Goal: Find specific page/section: Find specific page/section

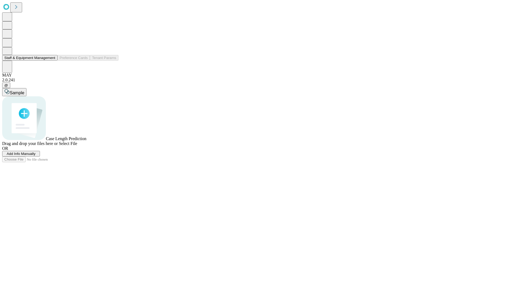
click at [52, 61] on button "Staff & Equipment Management" at bounding box center [29, 58] width 55 height 6
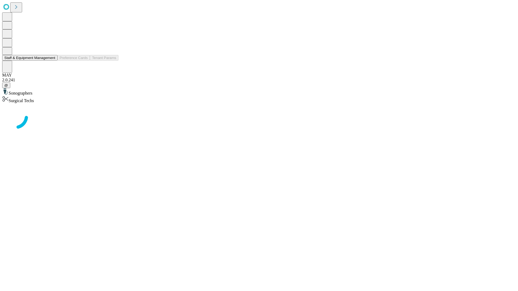
click at [52, 61] on button "Staff & Equipment Management" at bounding box center [29, 58] width 55 height 6
